Goal: Information Seeking & Learning: Learn about a topic

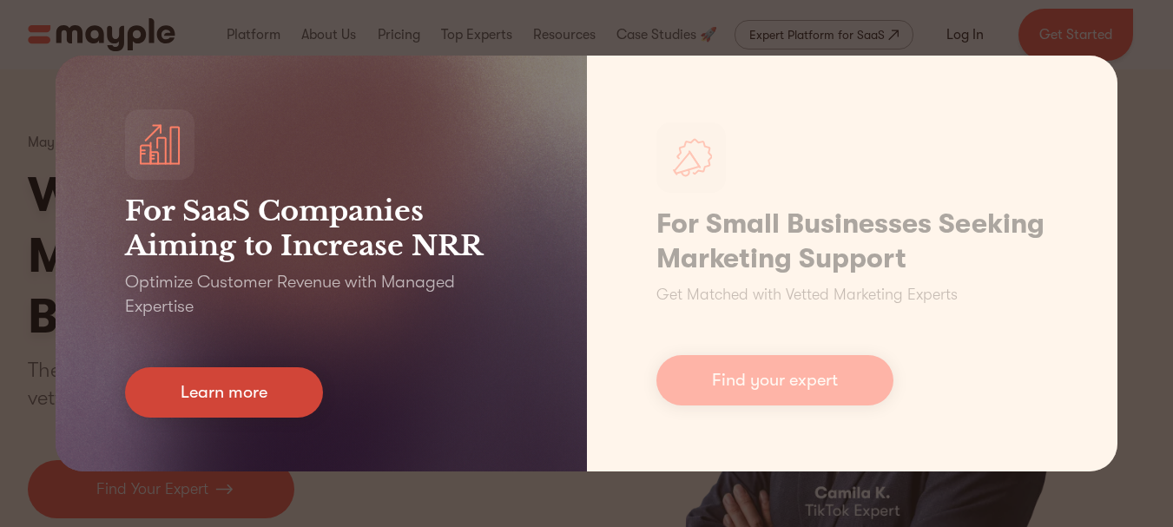
click at [280, 378] on link "Learn more" at bounding box center [224, 392] width 198 height 50
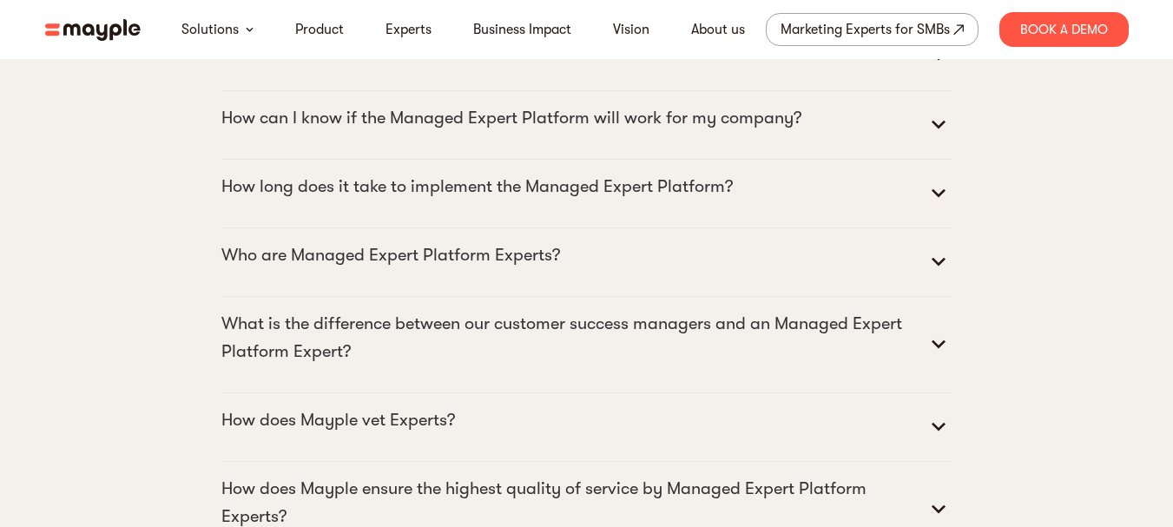
scroll to position [7548, 0]
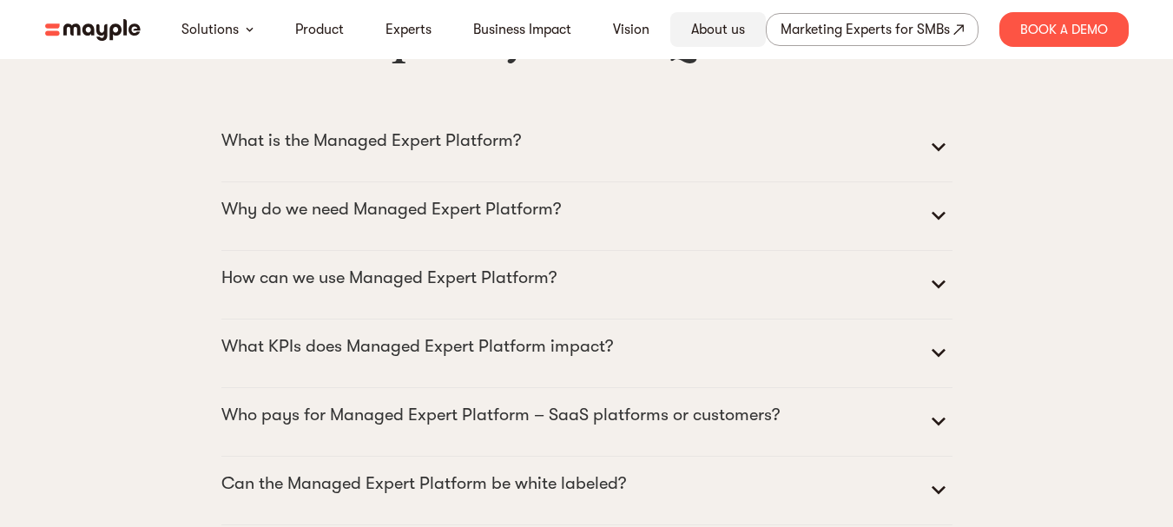
click at [718, 36] on link "About us" at bounding box center [718, 29] width 54 height 21
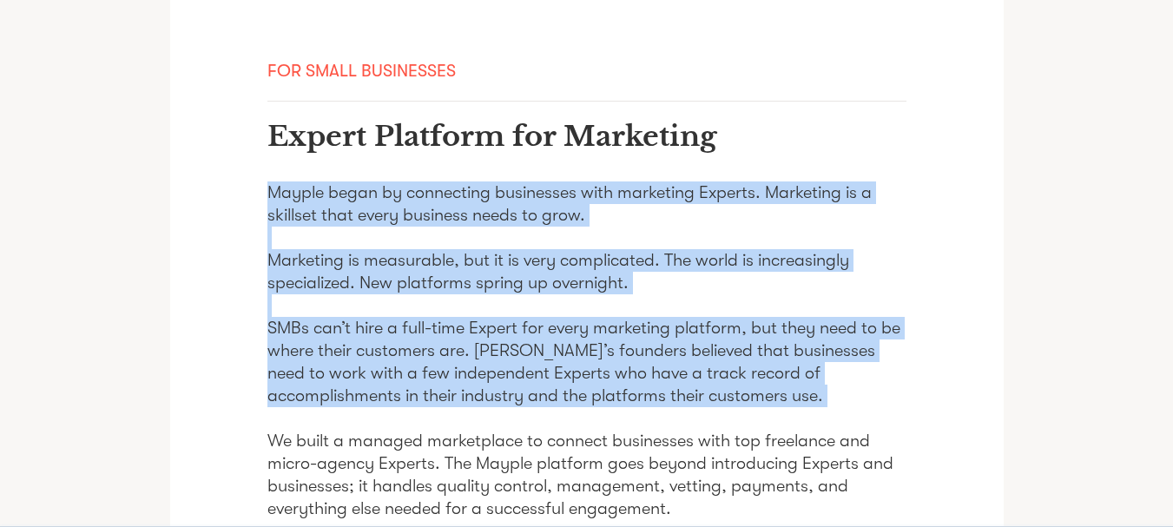
scroll to position [1649, 0]
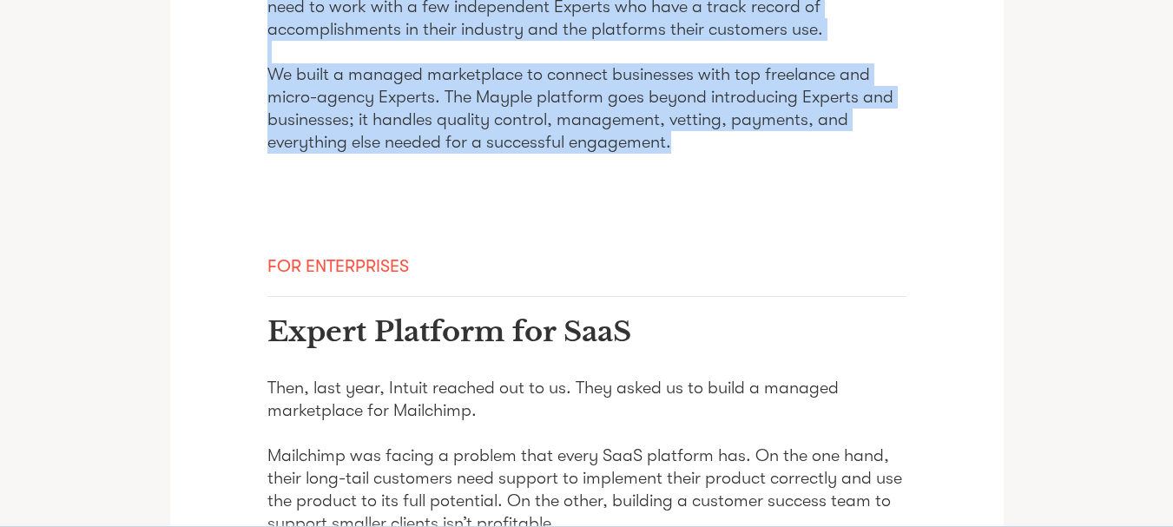
drag, startPoint x: 259, startPoint y: 174, endPoint x: 727, endPoint y: 62, distance: 481.3
click at [727, 62] on div "It was 2017. Gig economy companies like Uber, Lyft, Instacart, and Airbnb were …" at bounding box center [586, 222] width 833 height 2987
copy p "Mayple began by connecting businesses with marketing Experts. Marketing is a sk…"
